Goal: Information Seeking & Learning: Learn about a topic

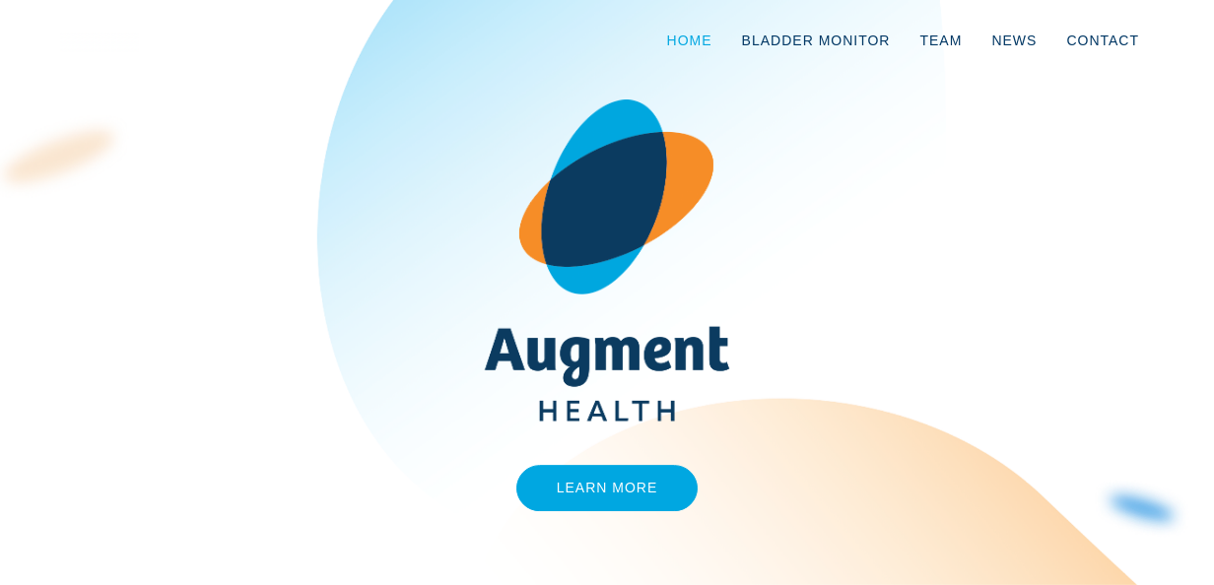
click at [727, 48] on link "Home" at bounding box center [689, 40] width 75 height 65
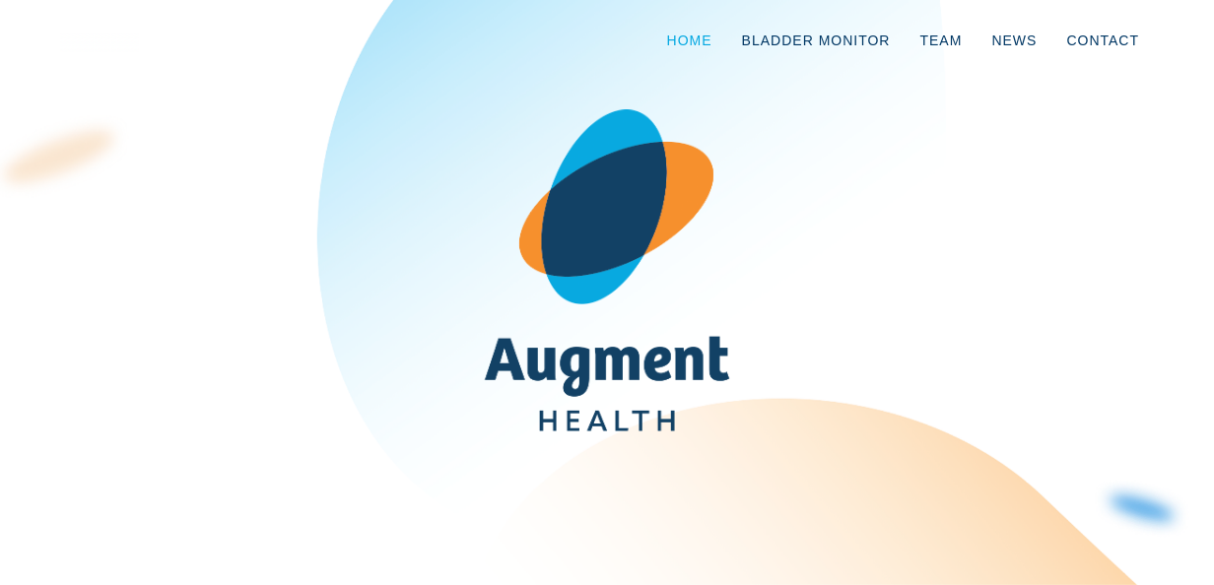
click at [721, 40] on link "Home" at bounding box center [689, 40] width 75 height 65
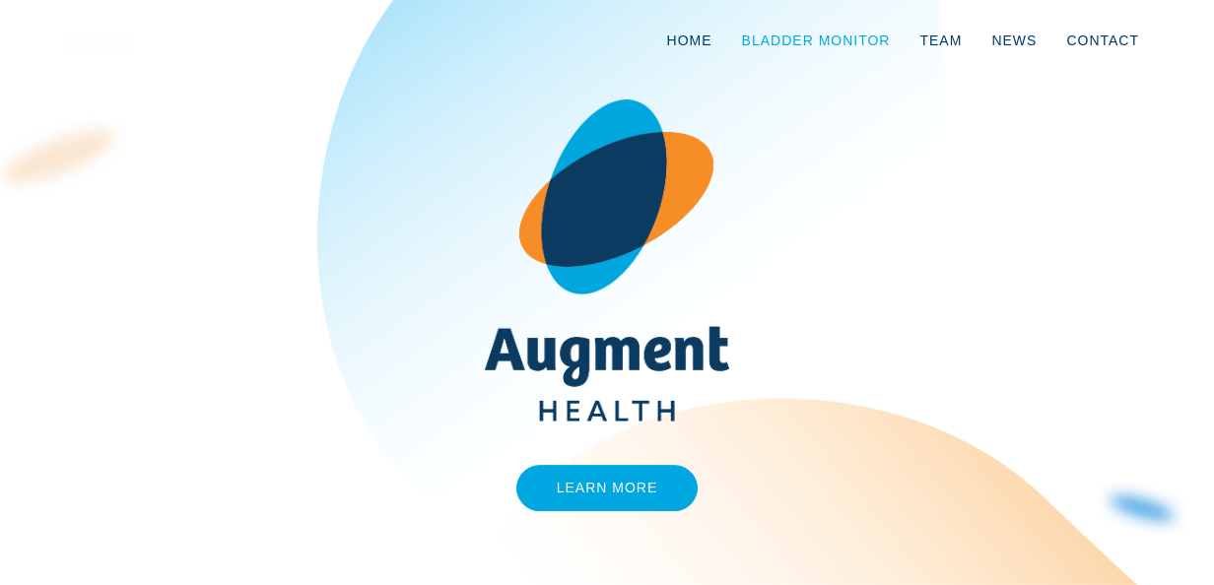
click at [817, 48] on link "Bladder Monitor" at bounding box center [816, 40] width 178 height 65
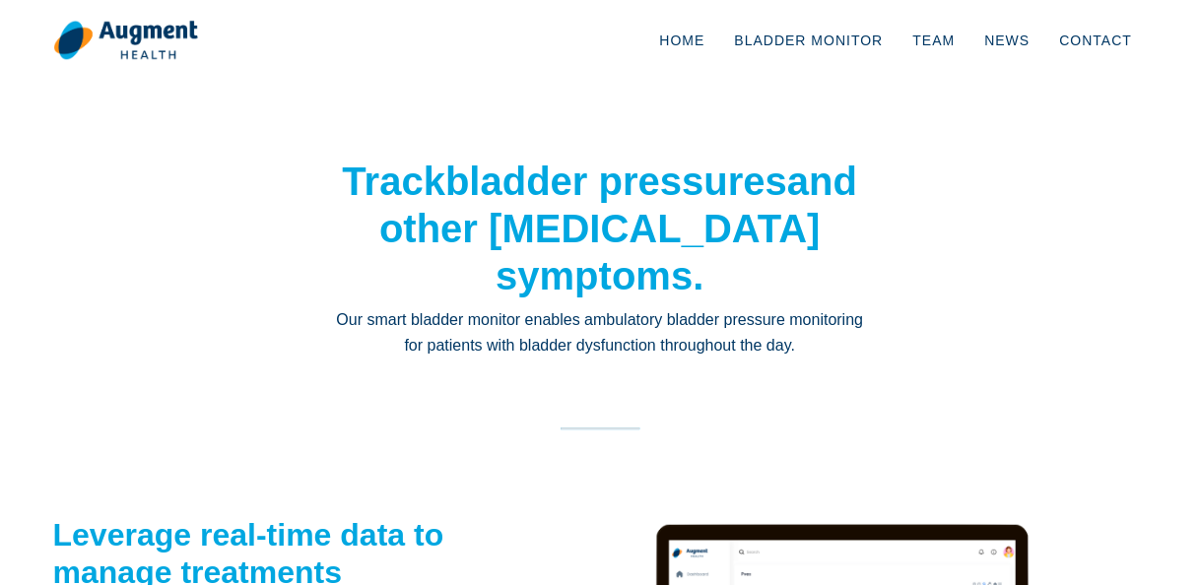
drag, startPoint x: 342, startPoint y: 173, endPoint x: 800, endPoint y: 268, distance: 467.9
click at [800, 268] on h1 "Track bladder pressures and other overactive bladder symptoms." at bounding box center [600, 229] width 532 height 142
drag, startPoint x: 800, startPoint y: 268, endPoint x: 622, endPoint y: 327, distance: 187.9
click at [622, 327] on p "Our smart bladder monitor enables ambulatory bladder pressure monitoring for pa…" at bounding box center [600, 333] width 532 height 52
click at [731, 191] on strong "bladder pressures" at bounding box center [616, 181] width 342 height 43
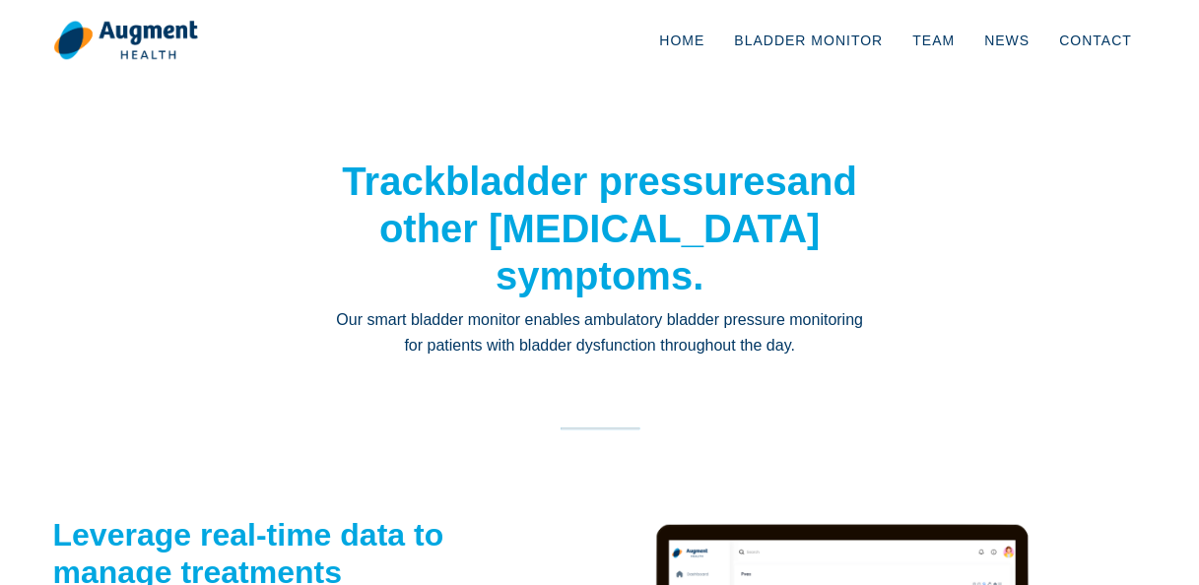
click at [114, 41] on img at bounding box center [125, 40] width 145 height 41
